Goal: Transaction & Acquisition: Purchase product/service

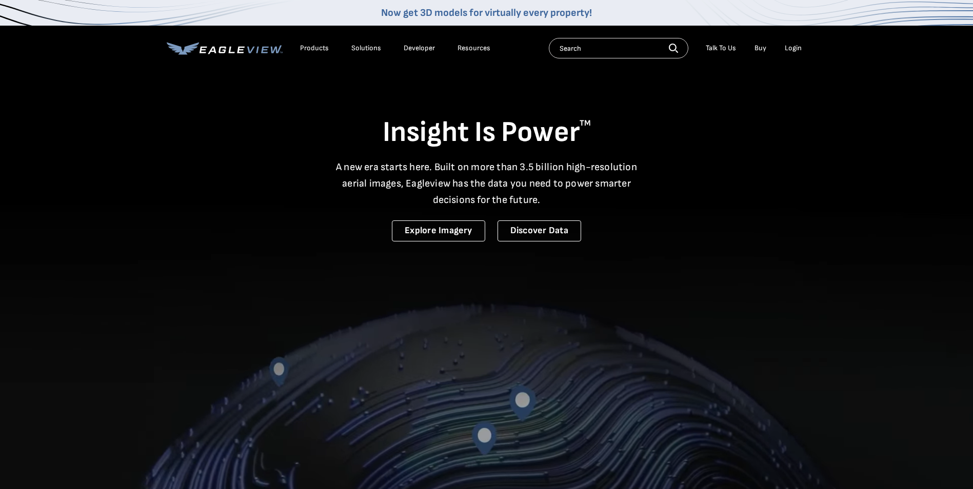
click at [567, 55] on input "text" at bounding box center [619, 48] width 140 height 21
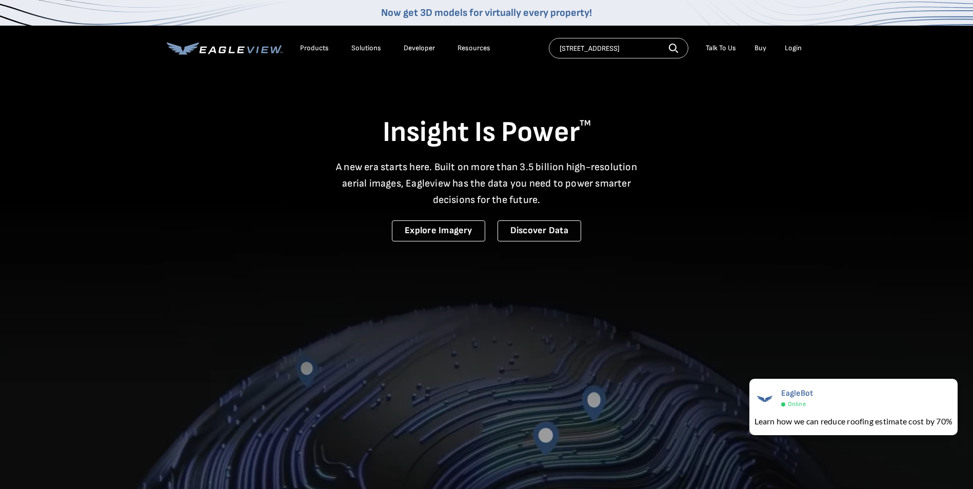
type input "3209 greendale pl birmingham"
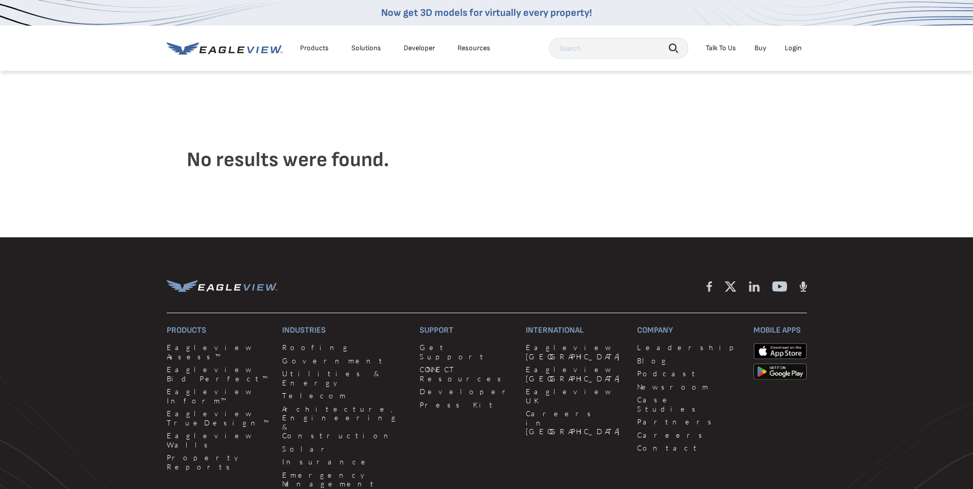
click at [577, 54] on input "text" at bounding box center [619, 48] width 140 height 21
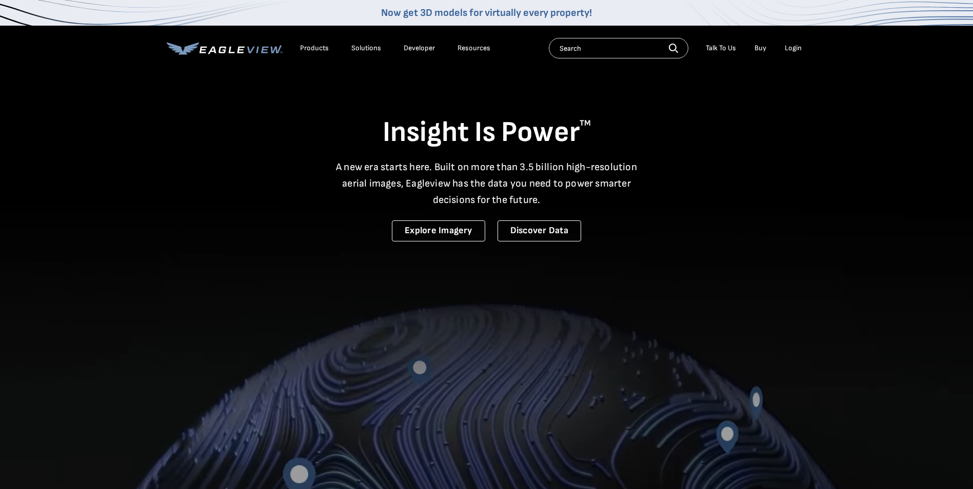
click at [592, 55] on input "text" at bounding box center [619, 48] width 140 height 21
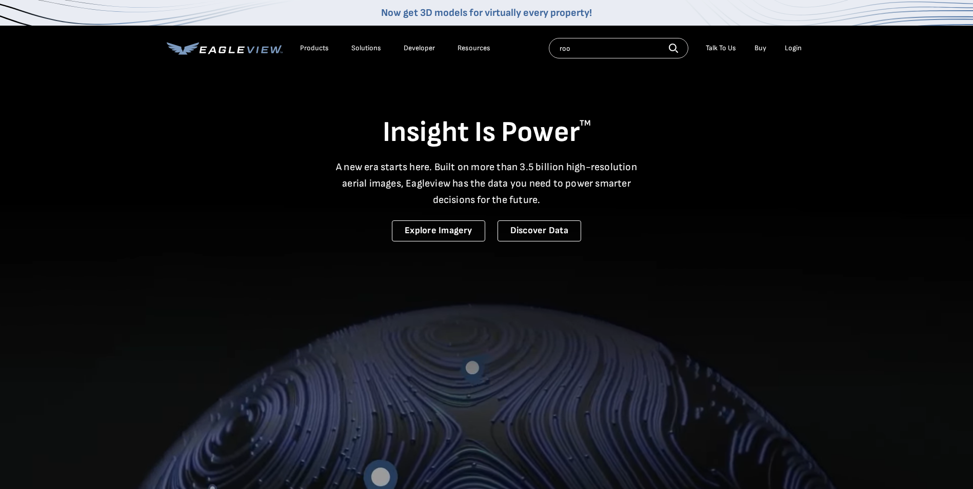
type input "roof"
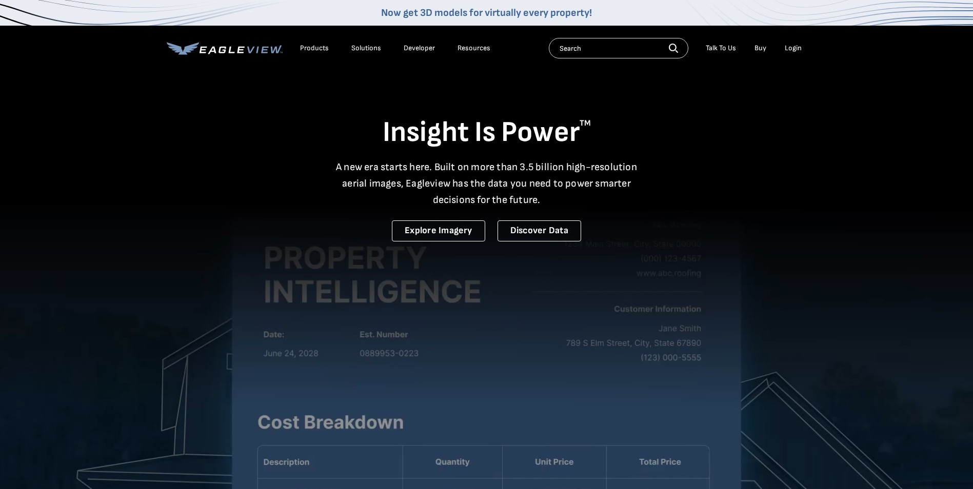
click at [558, 53] on input "text" at bounding box center [619, 48] width 140 height 21
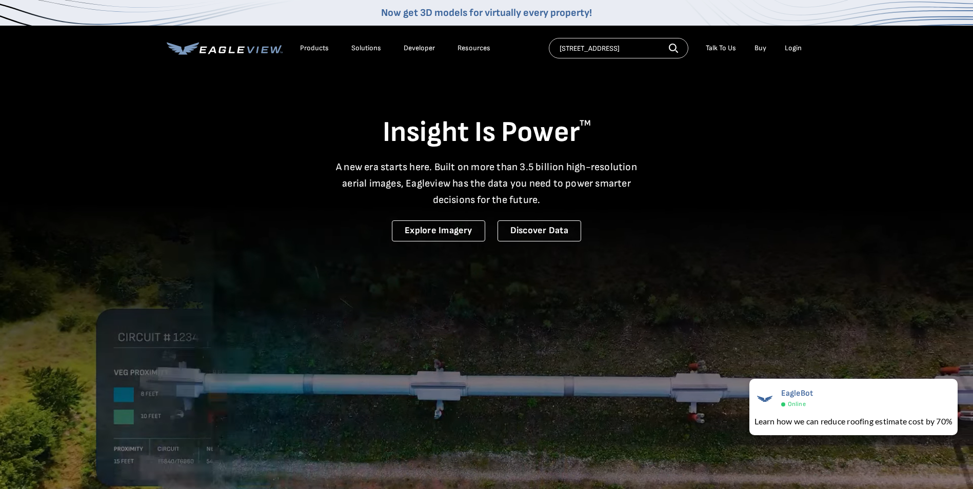
scroll to position [0, 14]
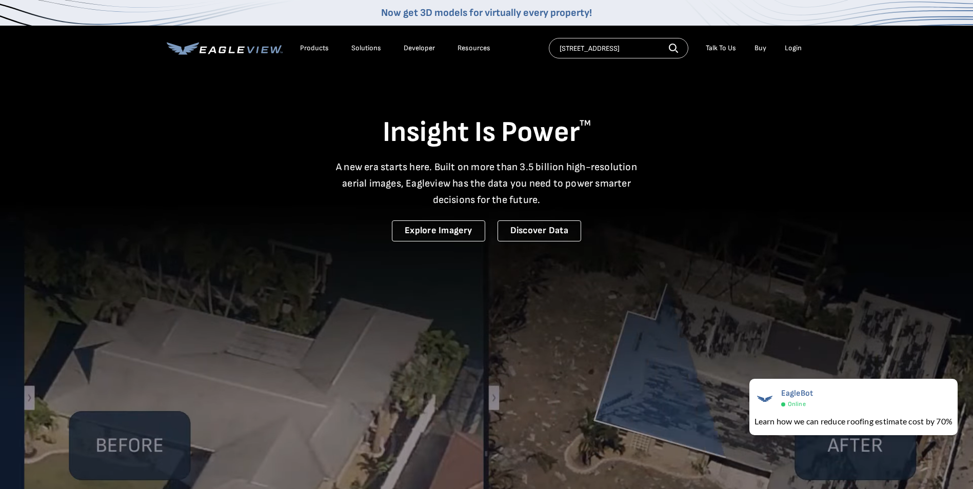
type input "3209 greendale pl, birmingham al 352243"
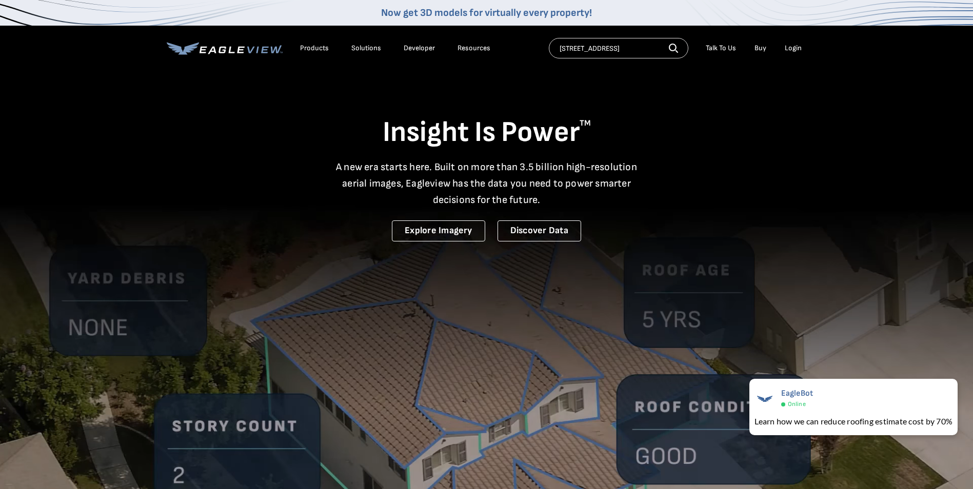
click at [674, 47] on icon "button" at bounding box center [673, 48] width 9 height 9
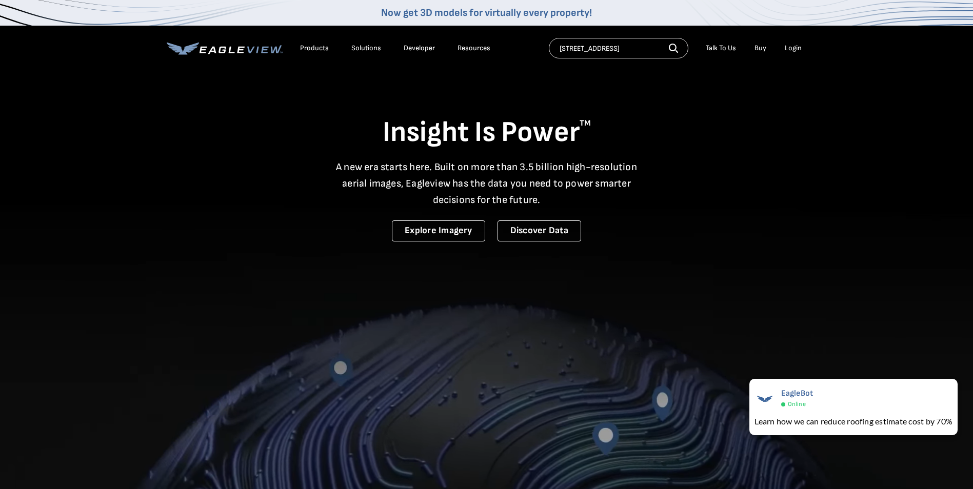
scroll to position [0, 0]
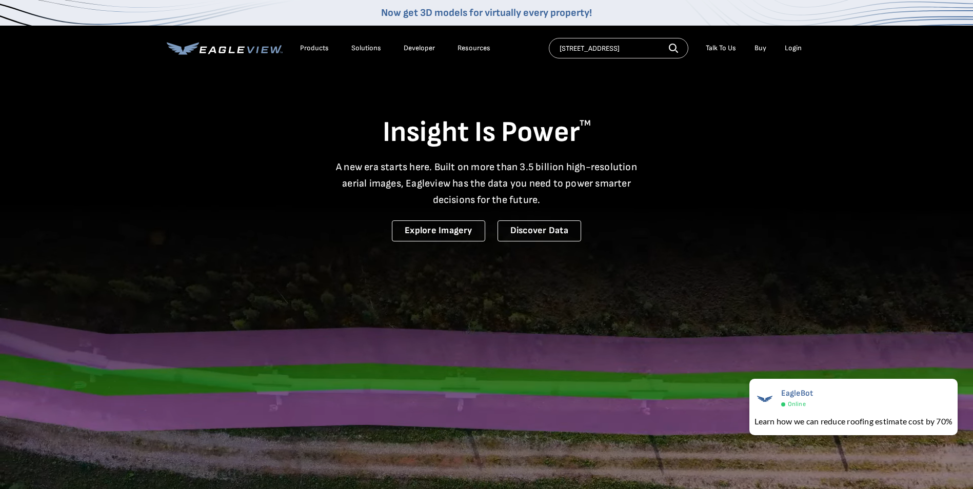
click at [675, 47] on icon "button" at bounding box center [673, 48] width 9 height 9
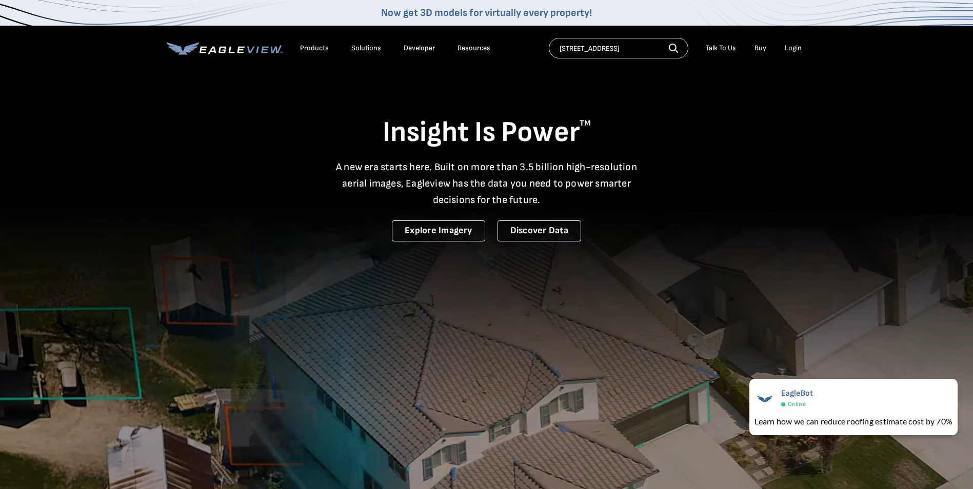
click at [793, 44] on div "Login" at bounding box center [793, 48] width 17 height 9
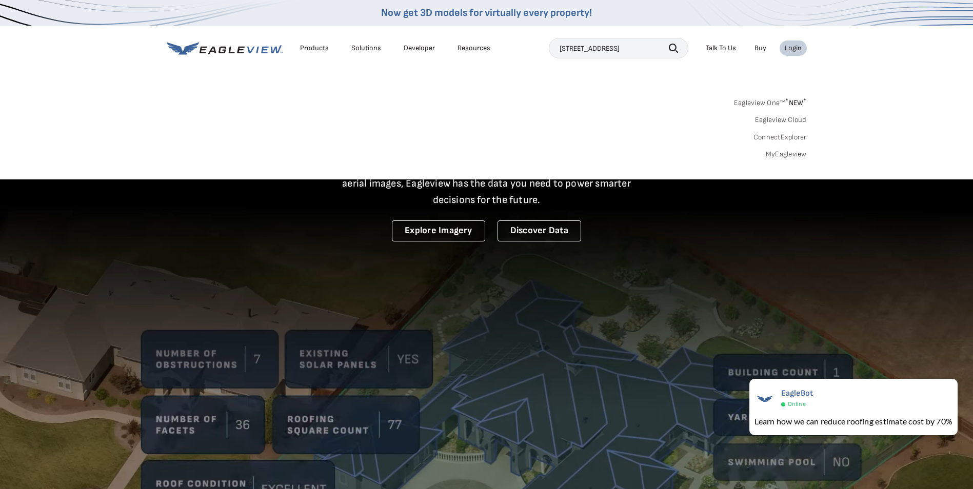
click at [789, 47] on div "Login" at bounding box center [793, 48] width 17 height 9
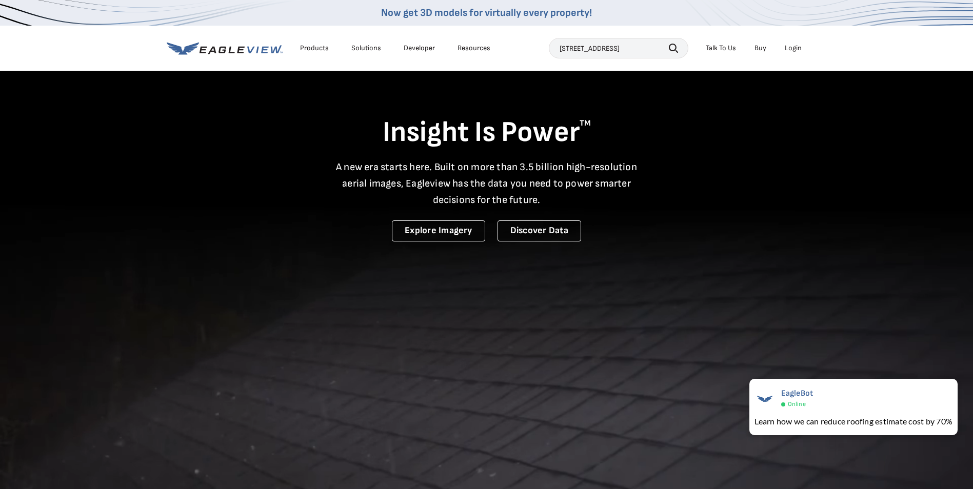
click at [791, 46] on div "Login" at bounding box center [793, 48] width 17 height 9
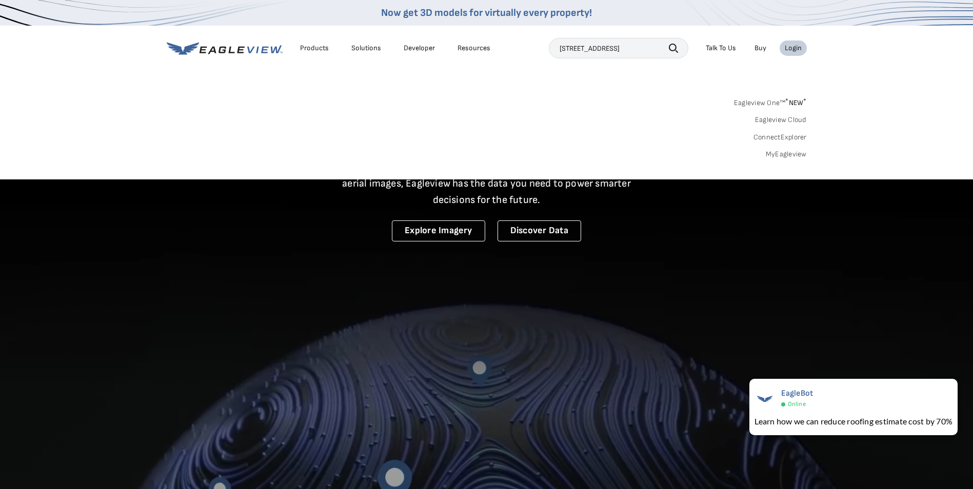
click at [759, 102] on link "Eagleview One™ * NEW *" at bounding box center [770, 101] width 73 height 12
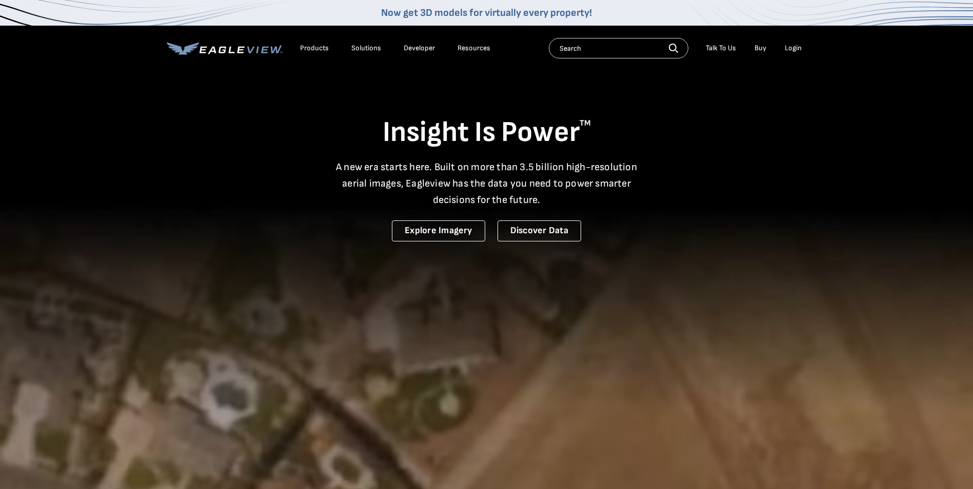
click at [310, 48] on div "Products" at bounding box center [314, 48] width 29 height 9
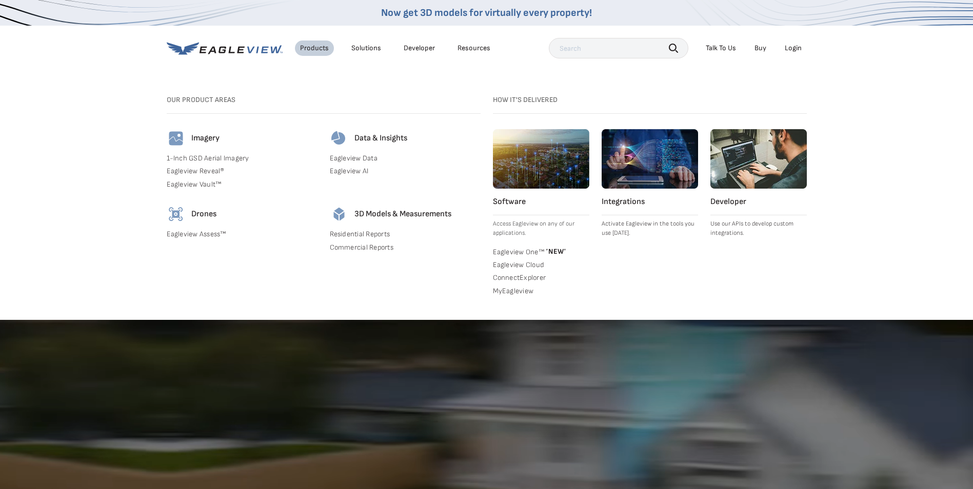
click at [364, 45] on div "Solutions" at bounding box center [366, 48] width 30 height 9
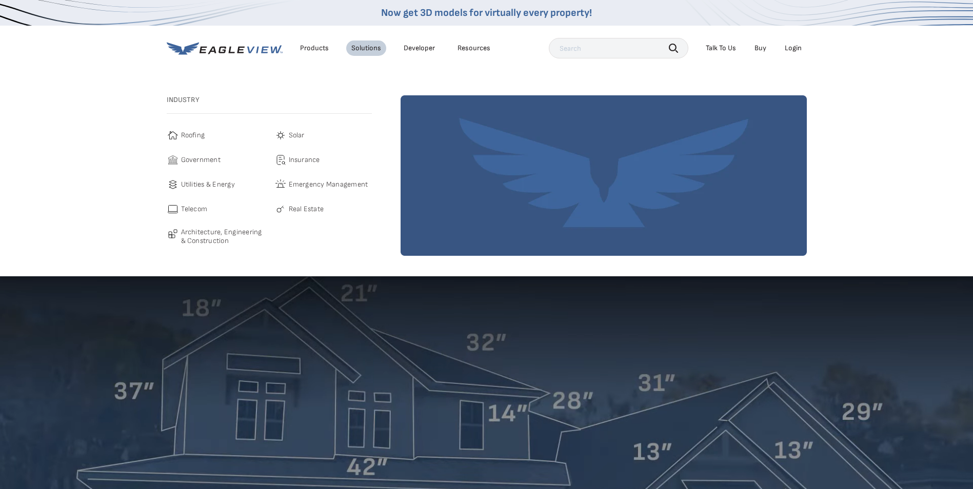
click at [800, 45] on div "Login" at bounding box center [793, 48] width 17 height 9
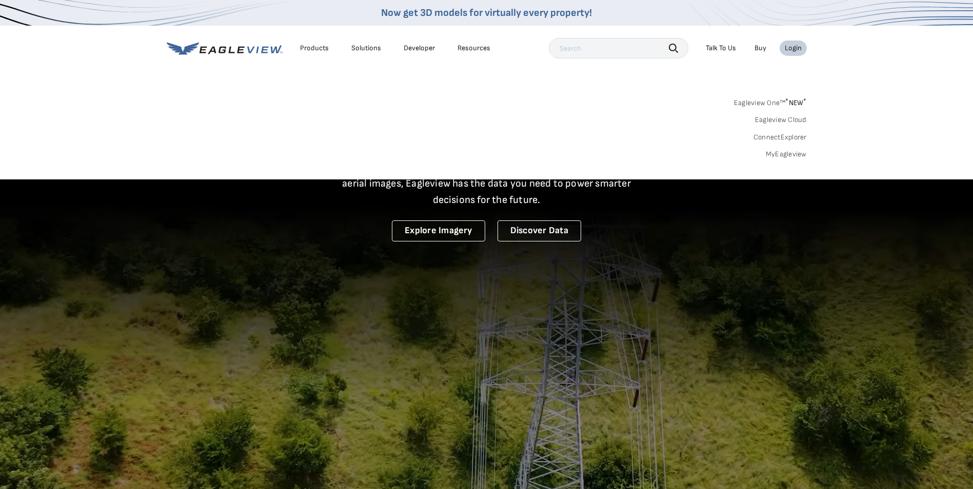
click at [801, 45] on div "Login" at bounding box center [793, 48] width 17 height 9
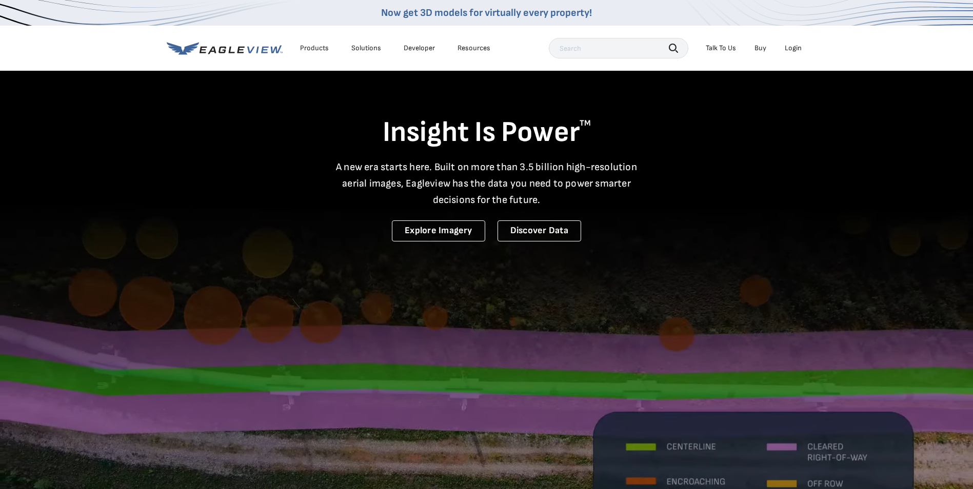
click at [801, 45] on div "Login" at bounding box center [793, 48] width 17 height 9
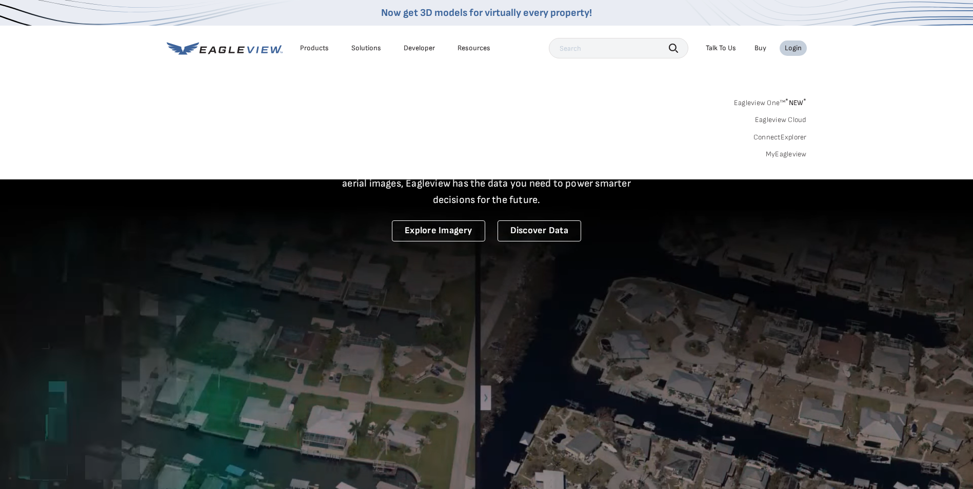
click at [801, 45] on div "Login" at bounding box center [793, 48] width 17 height 9
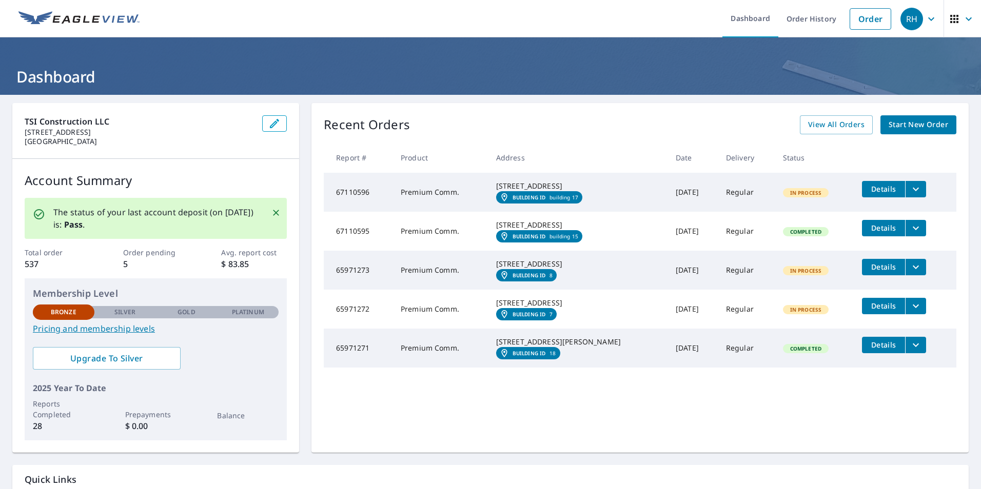
click at [921, 116] on link "Start New Order" at bounding box center [918, 124] width 76 height 19
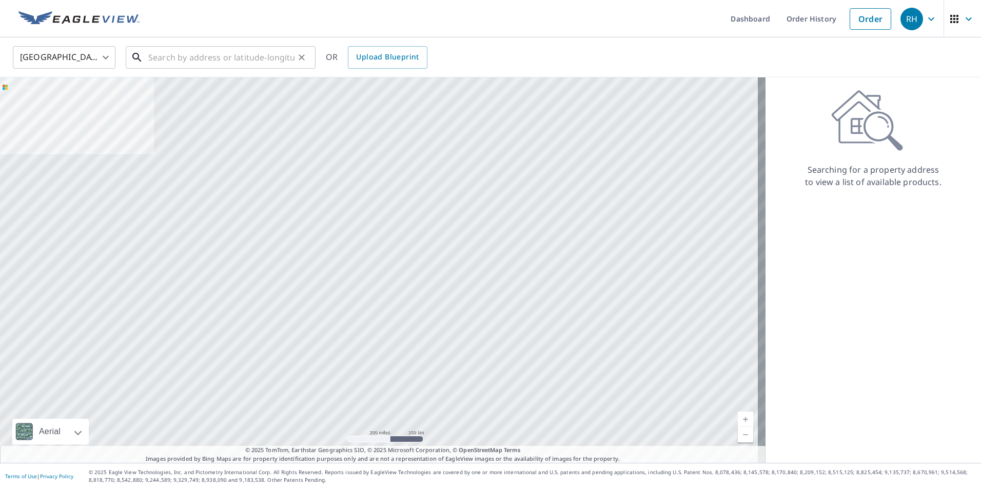
click at [191, 60] on input "text" at bounding box center [221, 57] width 146 height 29
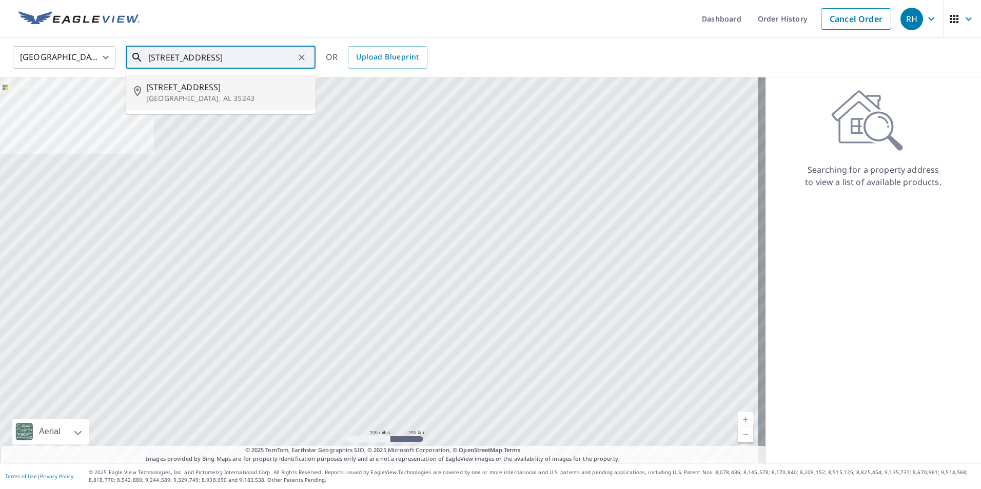
click at [186, 93] on p "Birmingham, AL 35243" at bounding box center [226, 98] width 161 height 10
type input "3207 Greendale Pl Birmingham, AL 35243"
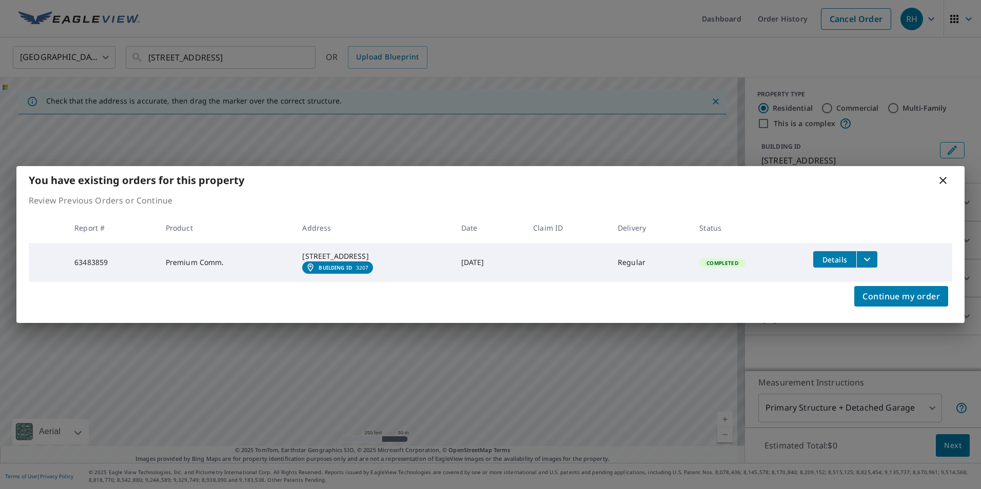
click at [943, 174] on icon at bounding box center [943, 180] width 12 height 12
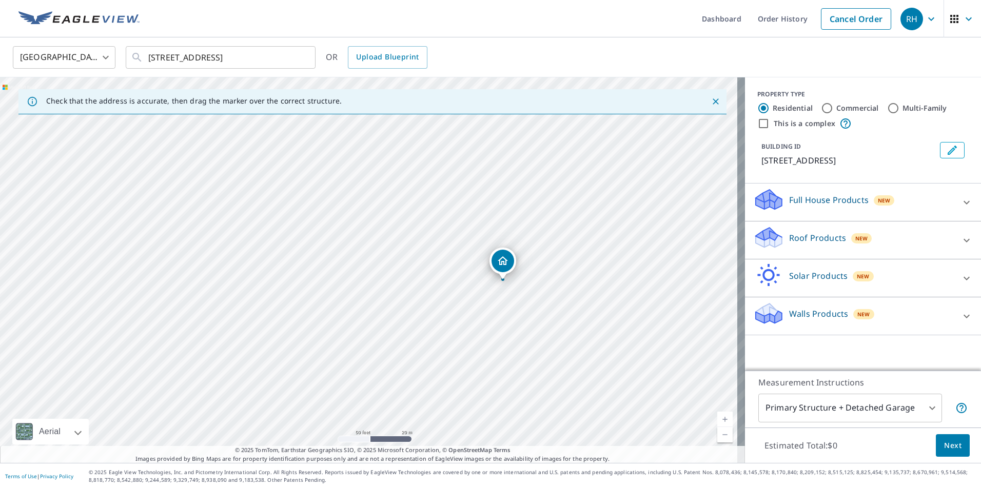
click at [224, 197] on div "3207 Greendale Pl Birmingham, AL 35243" at bounding box center [372, 270] width 745 height 386
drag, startPoint x: 366, startPoint y: 259, endPoint x: 81, endPoint y: 176, distance: 296.4
click at [813, 236] on p "Roof Products" at bounding box center [817, 238] width 57 height 12
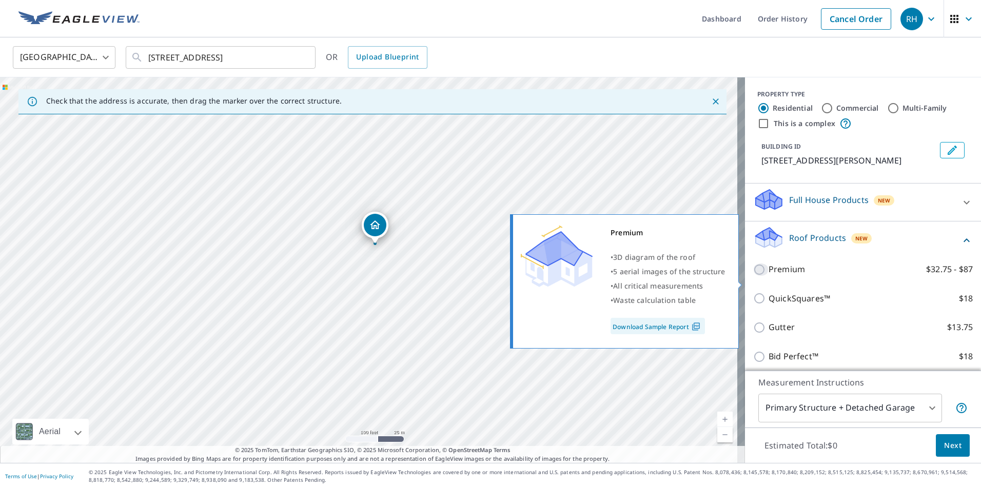
click at [753, 276] on input "Premium $32.75 - $87" at bounding box center [760, 270] width 15 height 12
checkbox input "true"
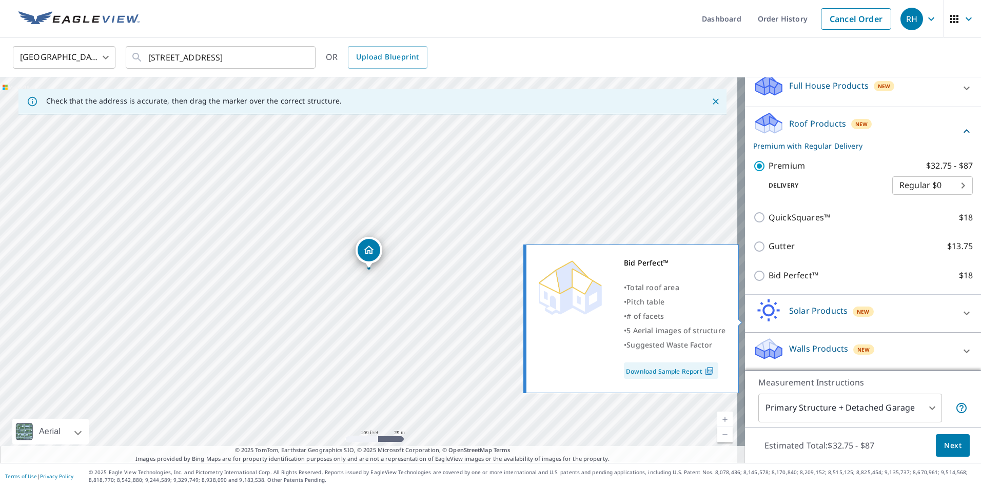
scroll to position [127, 0]
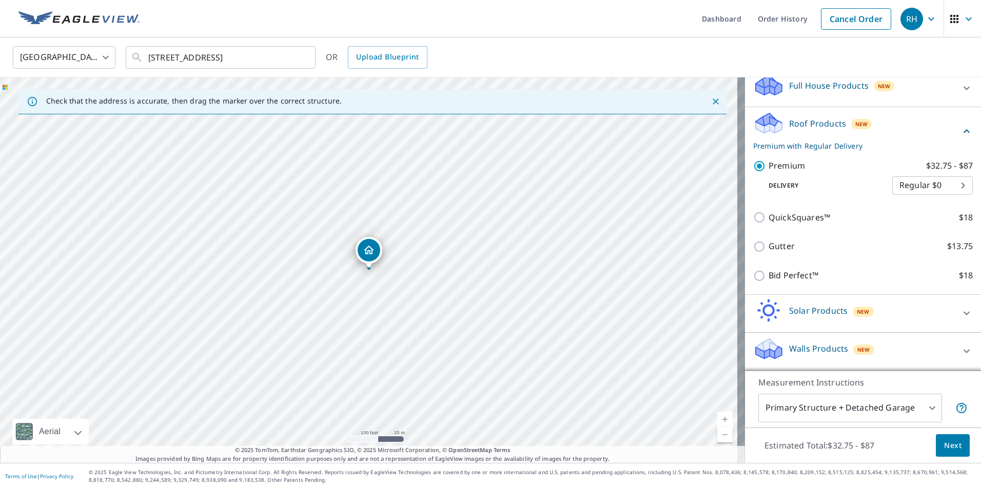
click at [952, 447] on span "Next" at bounding box center [952, 446] width 17 height 13
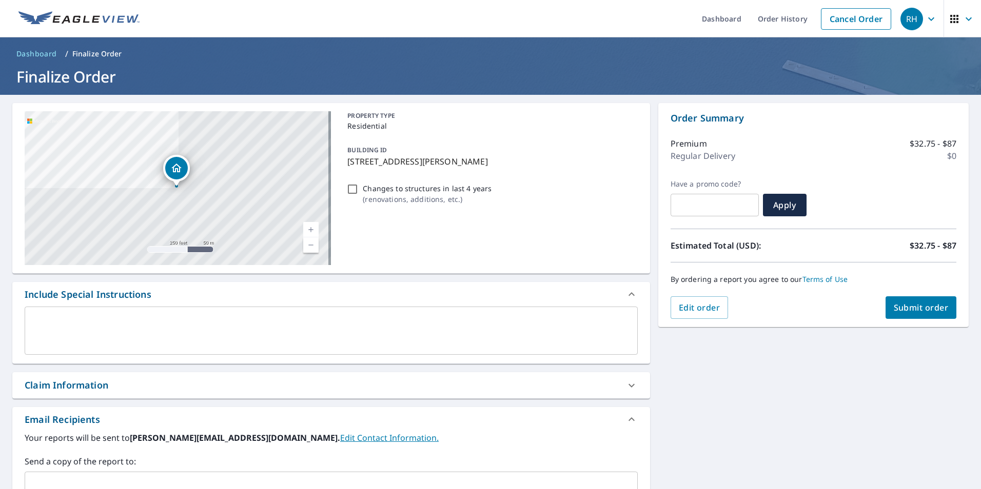
scroll to position [51, 0]
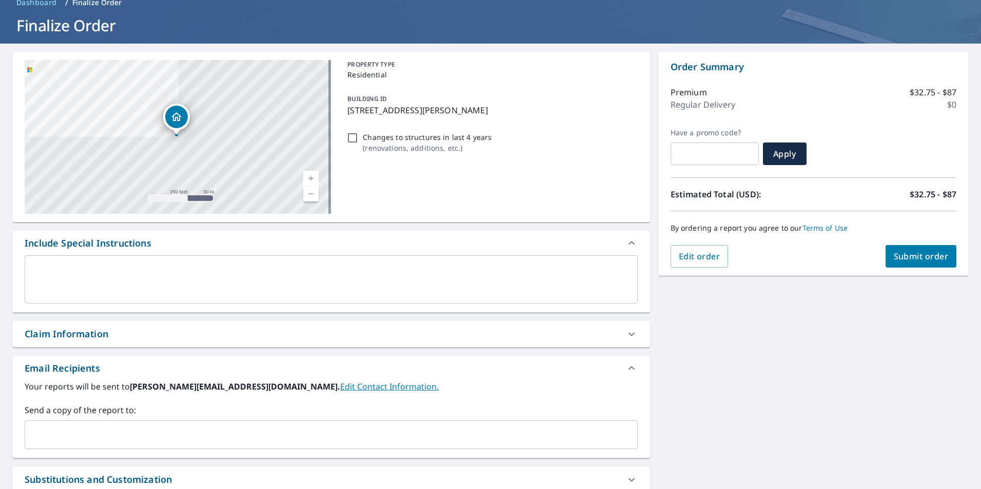
click at [919, 258] on span "Submit order" at bounding box center [921, 256] width 55 height 11
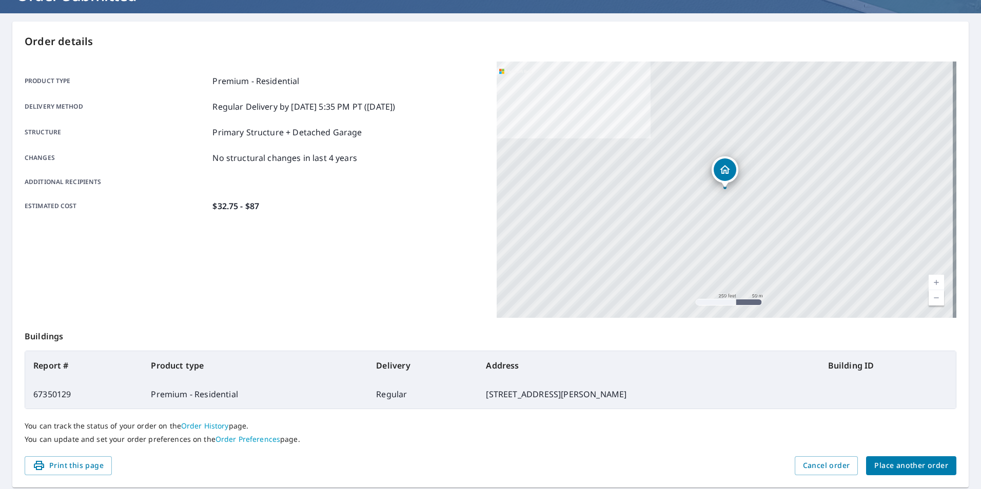
scroll to position [114, 0]
